Goal: Navigation & Orientation: Find specific page/section

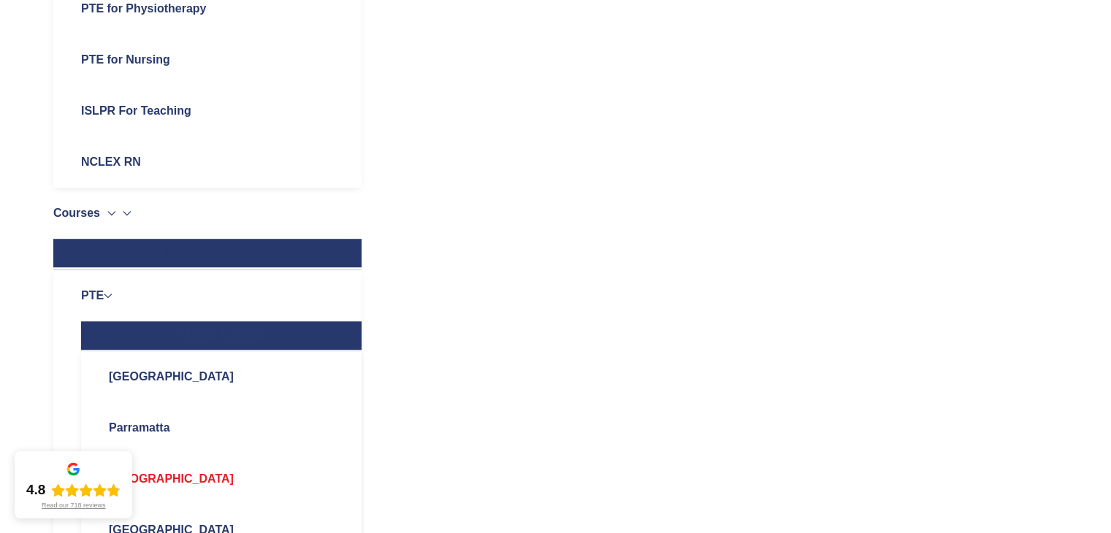
scroll to position [940, 0]
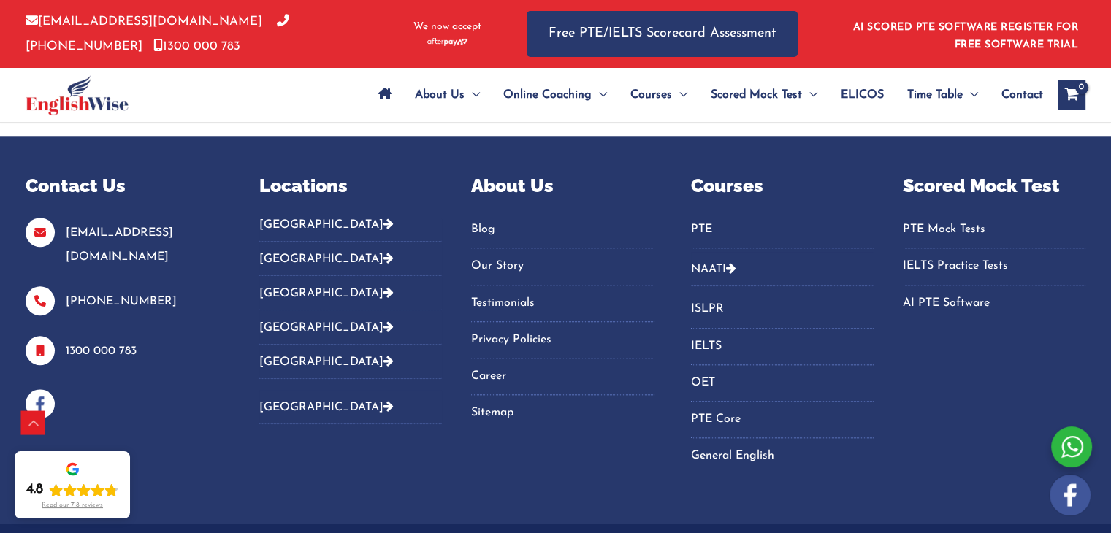
scroll to position [7003, 0]
click at [289, 218] on button "[GEOGRAPHIC_DATA]" at bounding box center [350, 230] width 183 height 24
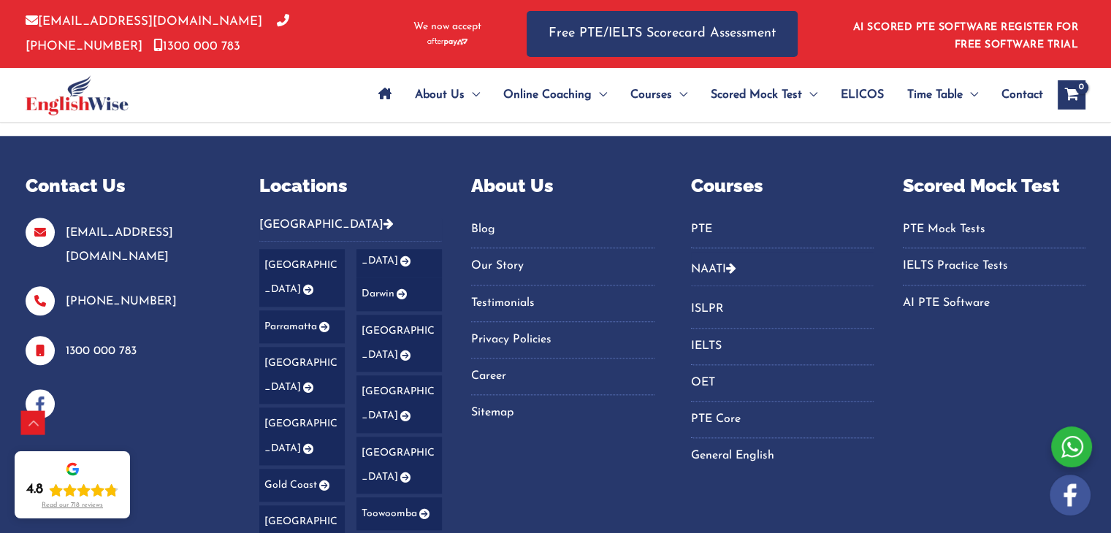
click at [399, 289] on icon "Footer Widget 2" at bounding box center [400, 294] width 12 height 10
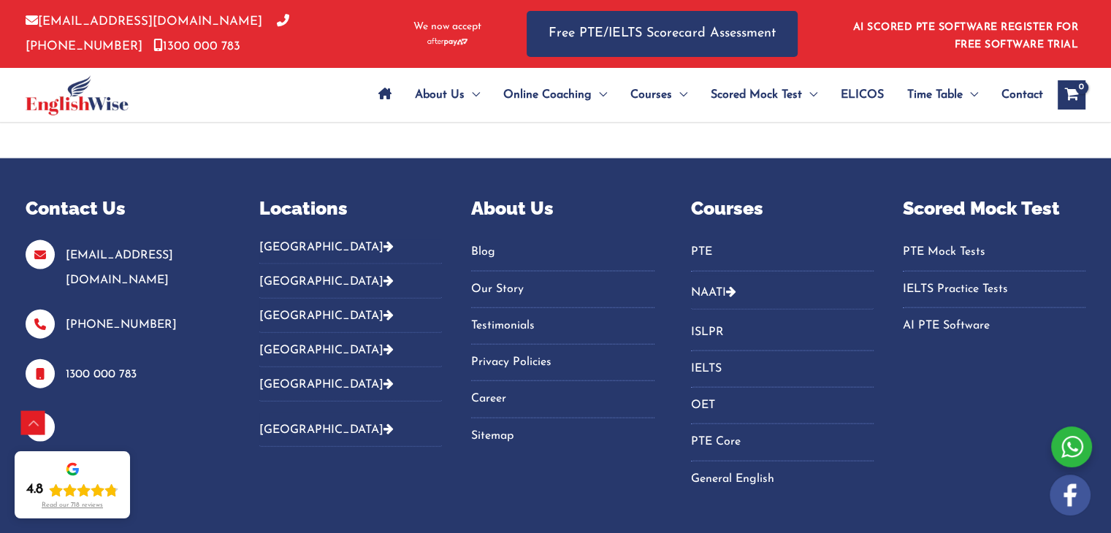
scroll to position [3162, 0]
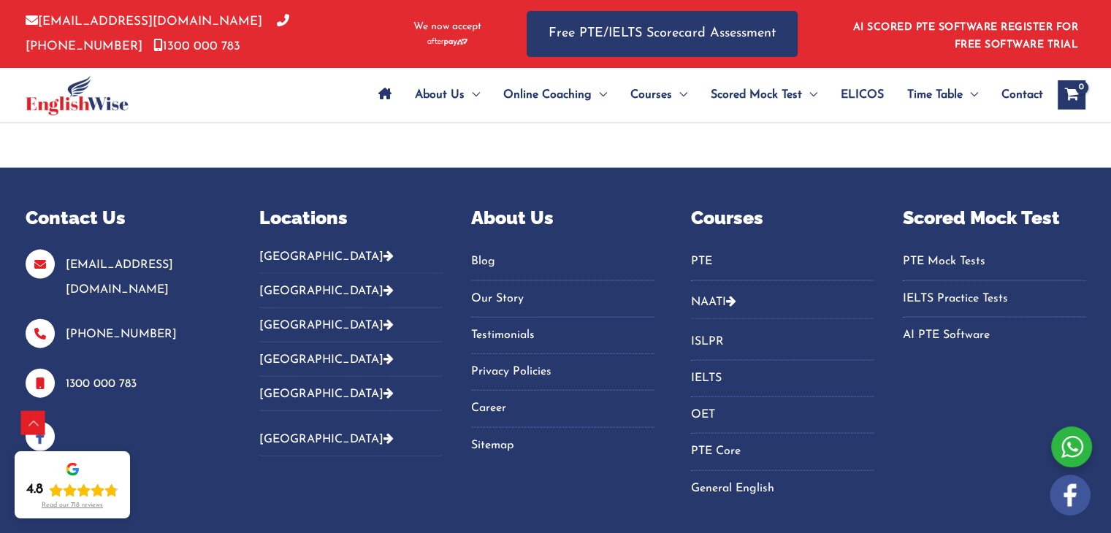
click at [305, 250] on button "[GEOGRAPHIC_DATA]" at bounding box center [350, 262] width 183 height 24
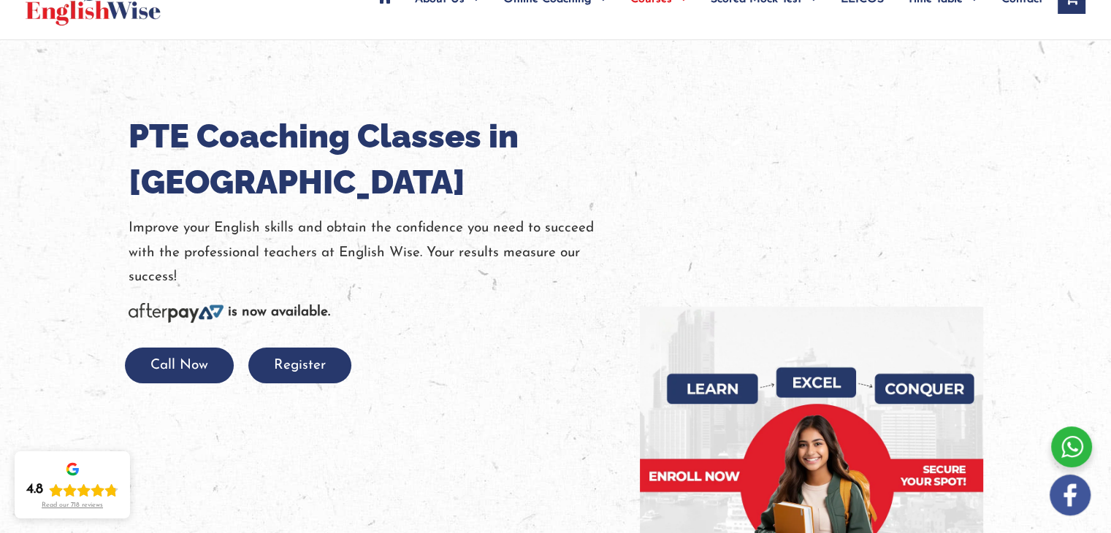
scroll to position [108, 0]
